Goal: Task Accomplishment & Management: Use online tool/utility

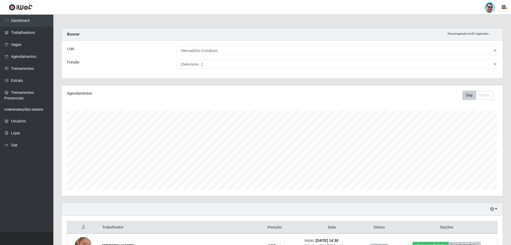
select select "175"
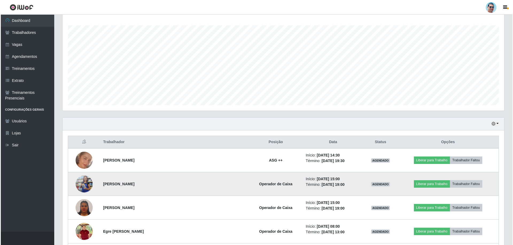
scroll to position [111, 441]
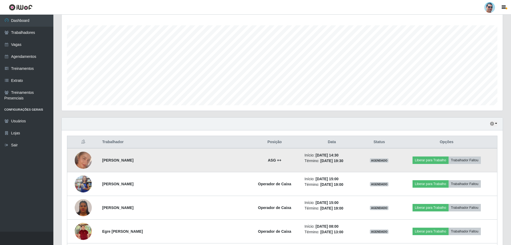
click at [87, 167] on img at bounding box center [83, 160] width 17 height 17
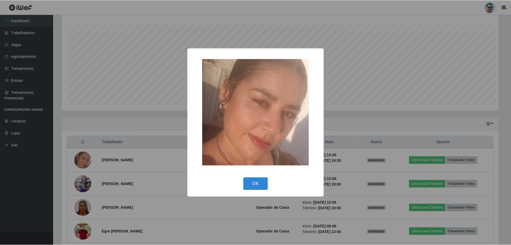
scroll to position [111, 439]
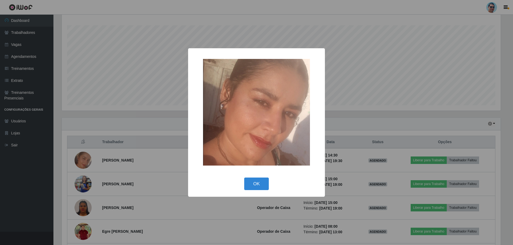
click at [87, 166] on div "× OK Cancel" at bounding box center [256, 122] width 513 height 245
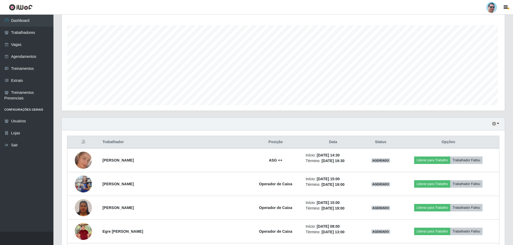
scroll to position [111, 441]
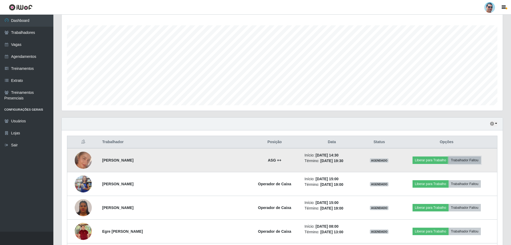
click at [470, 164] on button "Trabalhador Faltou" at bounding box center [465, 160] width 32 height 7
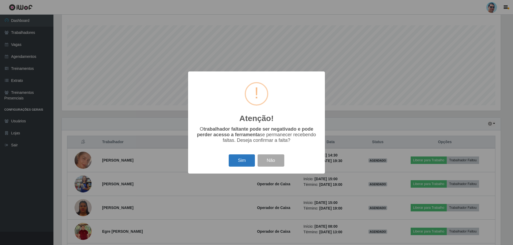
click at [244, 166] on button "Sim" at bounding box center [242, 161] width 26 height 13
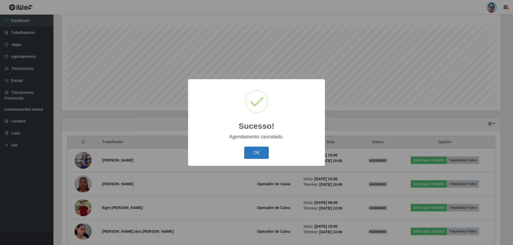
click at [245, 159] on button "OK" at bounding box center [256, 153] width 25 height 13
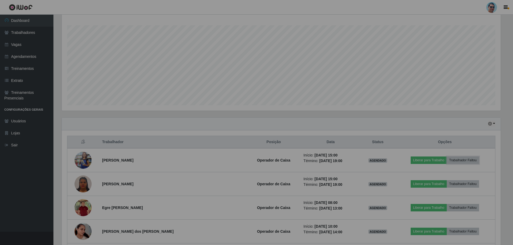
scroll to position [111, 441]
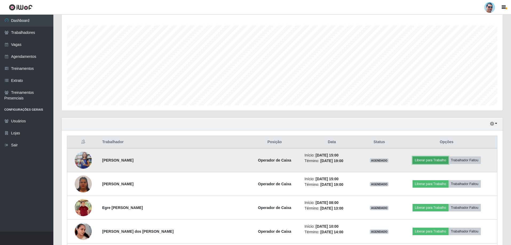
click at [418, 160] on button "Liberar para Trabalho" at bounding box center [431, 160] width 36 height 7
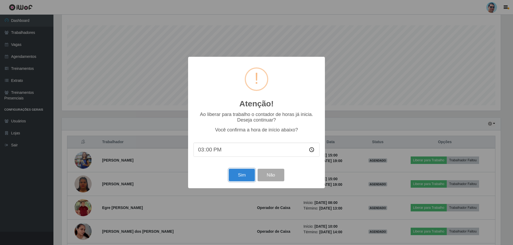
click at [240, 179] on button "Sim" at bounding box center [242, 175] width 26 height 13
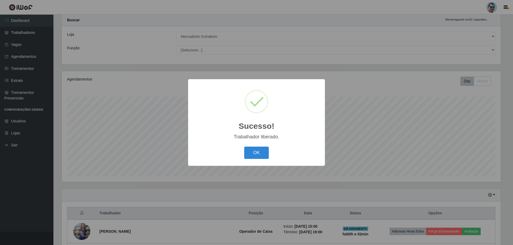
click at [257, 160] on div "OK Cancel" at bounding box center [256, 152] width 126 height 15
click at [261, 156] on button "OK" at bounding box center [256, 153] width 25 height 13
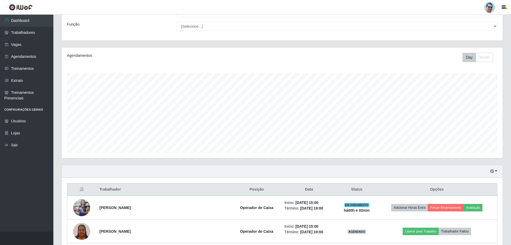
scroll to position [68, 0]
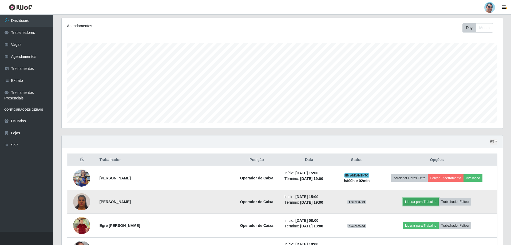
click at [406, 203] on button "Liberar para Trabalho" at bounding box center [421, 201] width 36 height 7
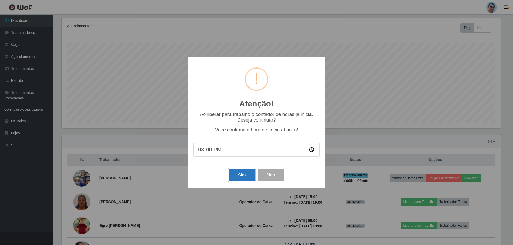
click at [242, 176] on button "Sim" at bounding box center [242, 175] width 26 height 13
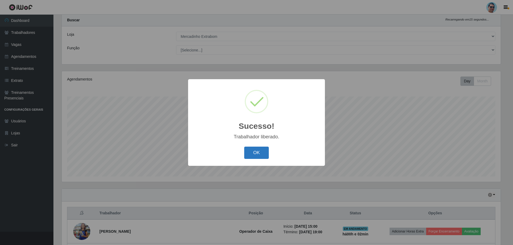
click at [257, 156] on button "OK" at bounding box center [256, 153] width 25 height 13
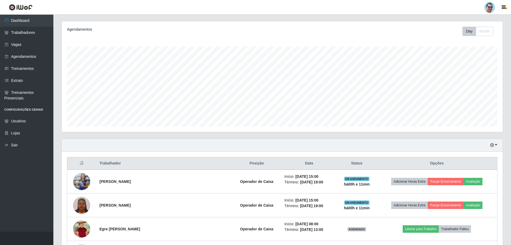
scroll to position [62, 0]
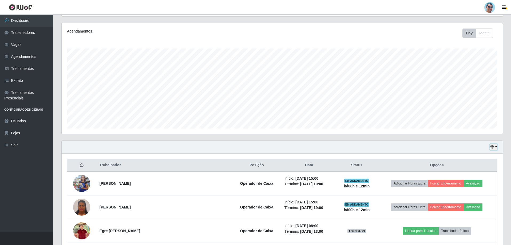
click at [497, 147] on button "button" at bounding box center [493, 147] width 7 height 6
click at [478, 189] on button "1 Semana" at bounding box center [476, 190] width 42 height 11
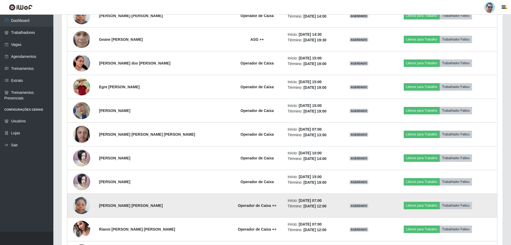
scroll to position [632, 0]
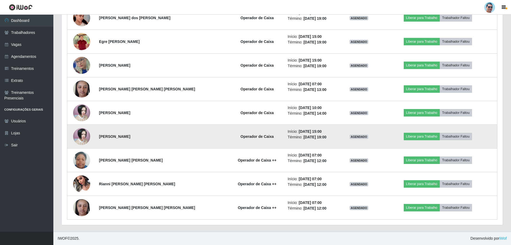
click at [81, 136] on img at bounding box center [81, 136] width 17 height 17
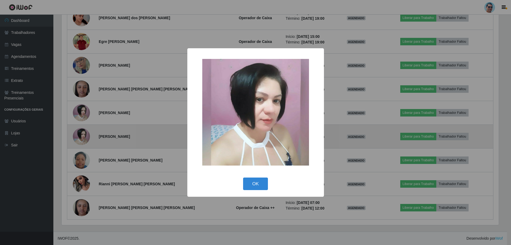
scroll to position [111, 439]
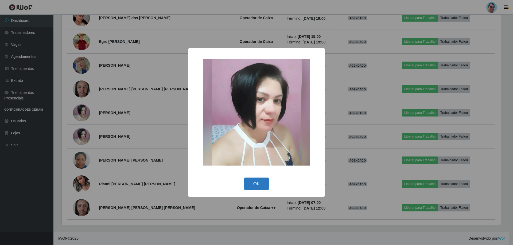
click at [259, 185] on button "OK" at bounding box center [256, 184] width 25 height 13
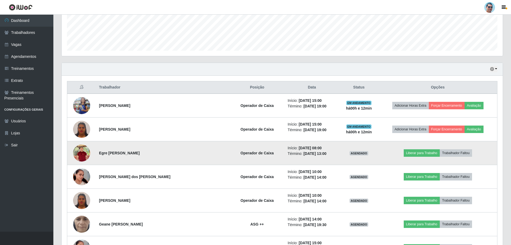
scroll to position [71, 0]
